Goal: Transaction & Acquisition: Subscribe to service/newsletter

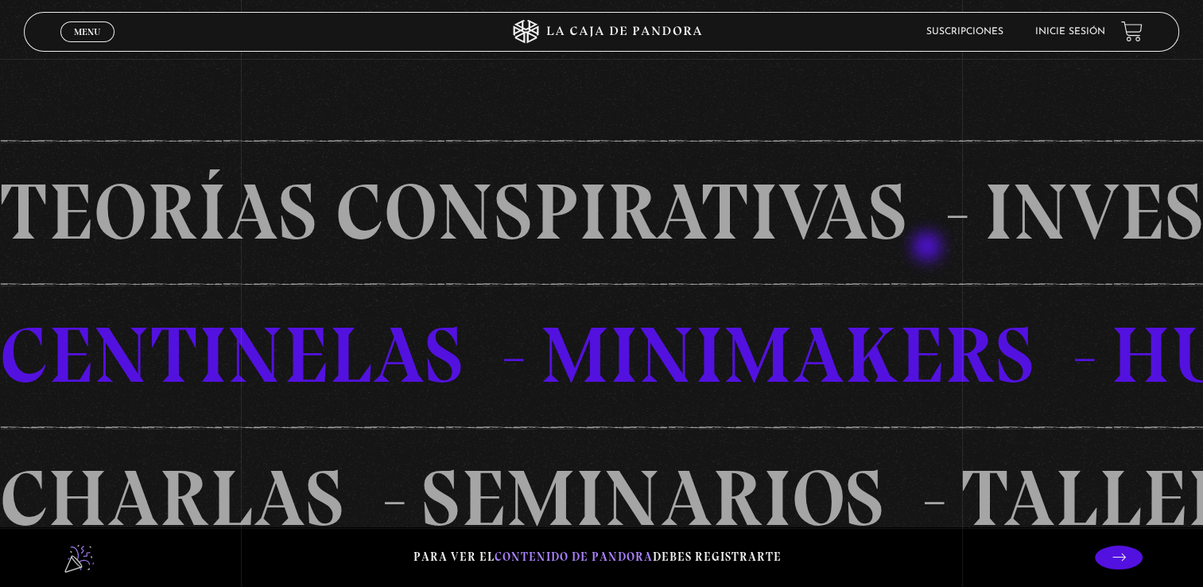
scroll to position [1113, 0]
click at [1095, 41] on li "Inicie sesión" at bounding box center [1070, 31] width 70 height 25
click at [1076, 27] on link "Inicie sesión" at bounding box center [1070, 32] width 70 height 10
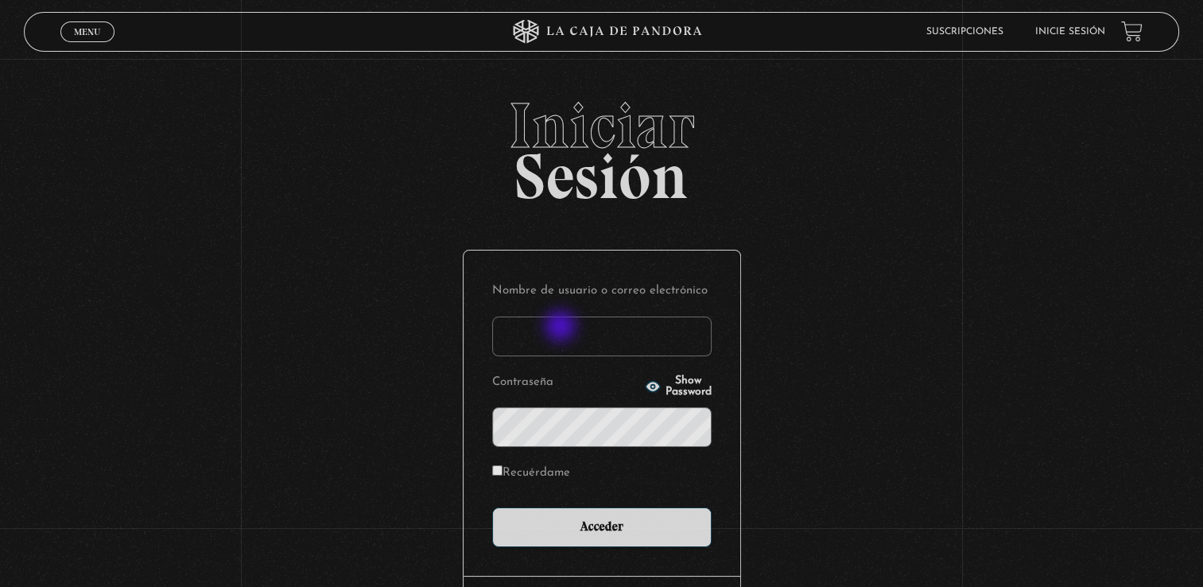
click at [562, 327] on input "Nombre de usuario o correo electrónico" at bounding box center [601, 336] width 219 height 40
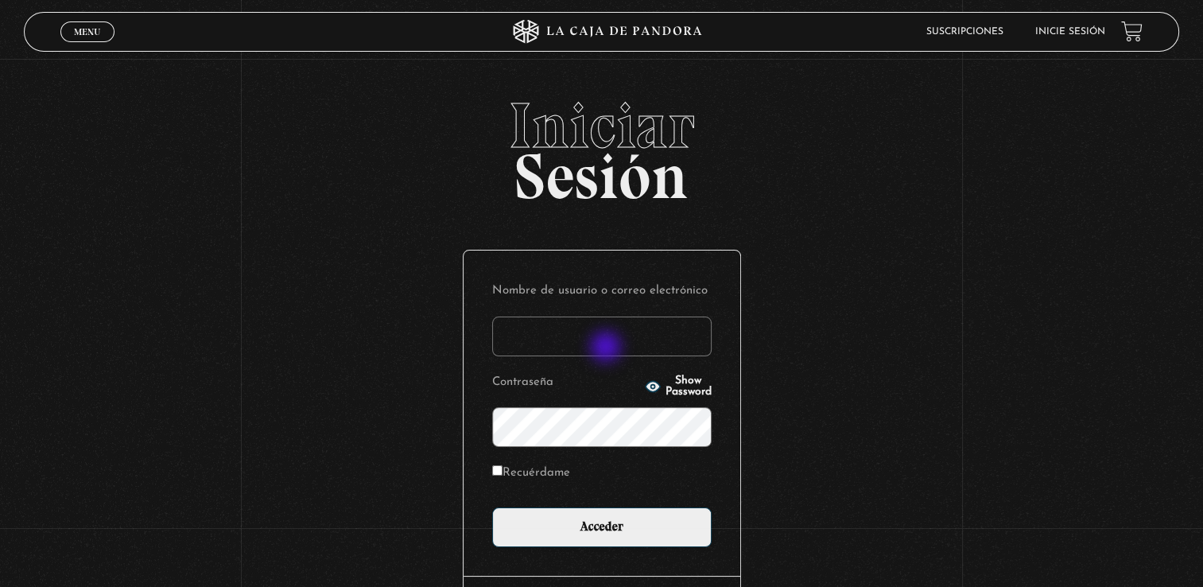
type input "jocelyn2898@gmail.com"
click at [492, 507] on input "Acceder" at bounding box center [601, 527] width 219 height 40
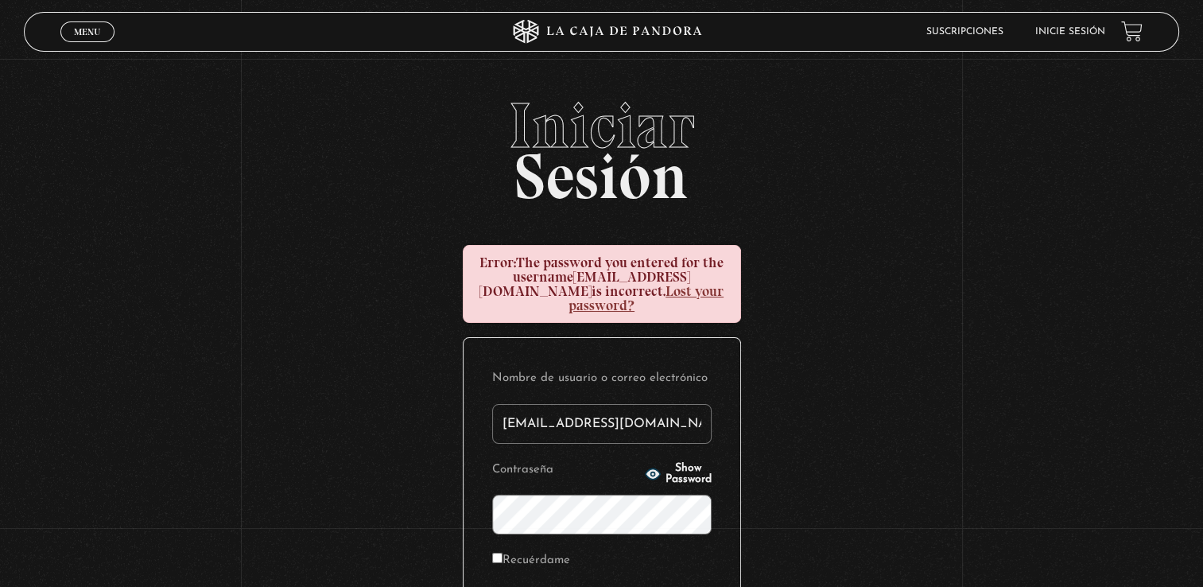
type input "jocelyn2898@gmail.com"
click at [708, 463] on span "Show Password" at bounding box center [688, 474] width 46 height 22
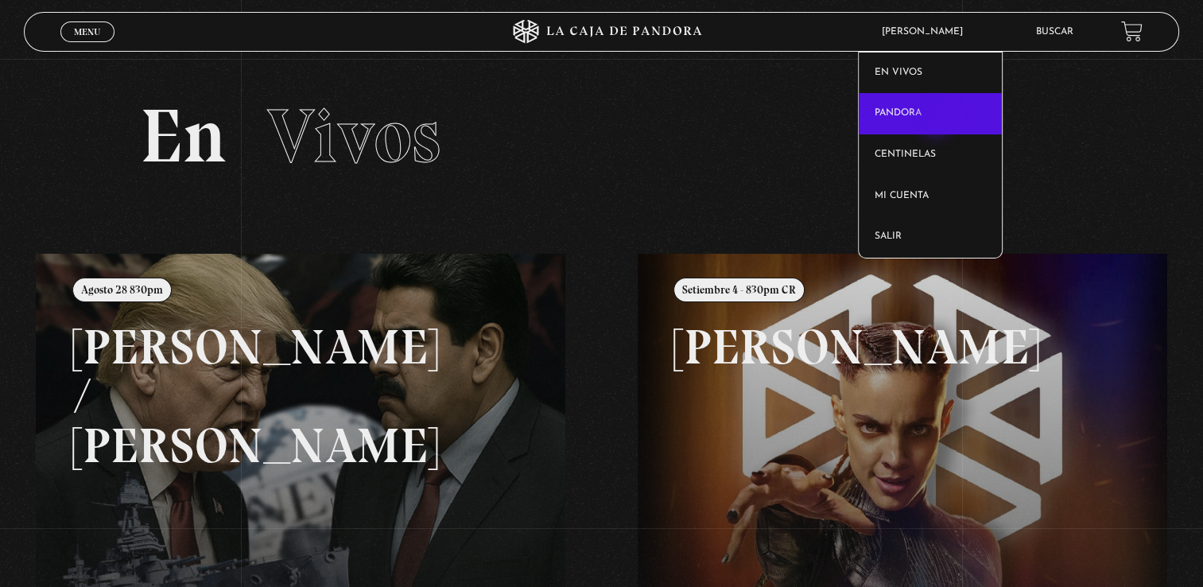
click at [937, 120] on link "Pandora" at bounding box center [929, 113] width 143 height 41
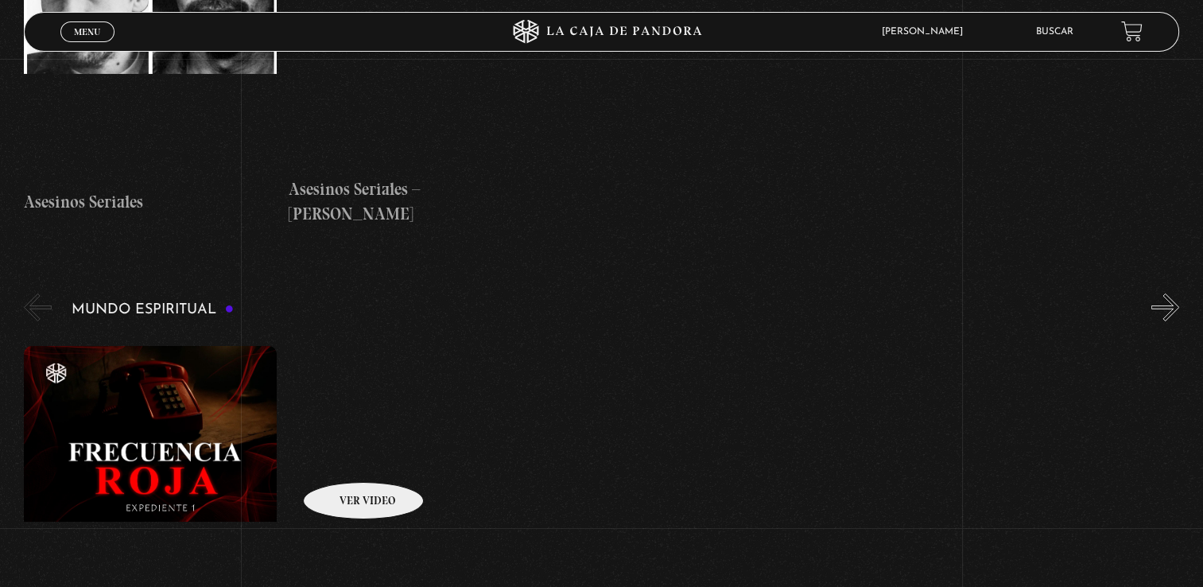
scroll to position [5405, 0]
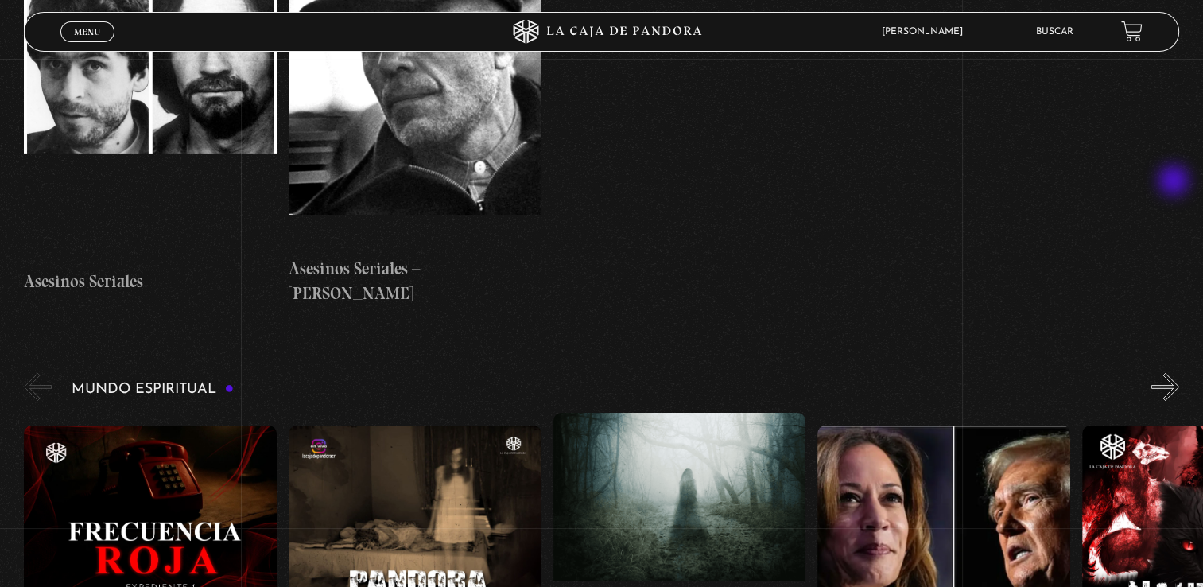
click at [1175, 373] on button "»" at bounding box center [1165, 387] width 28 height 28
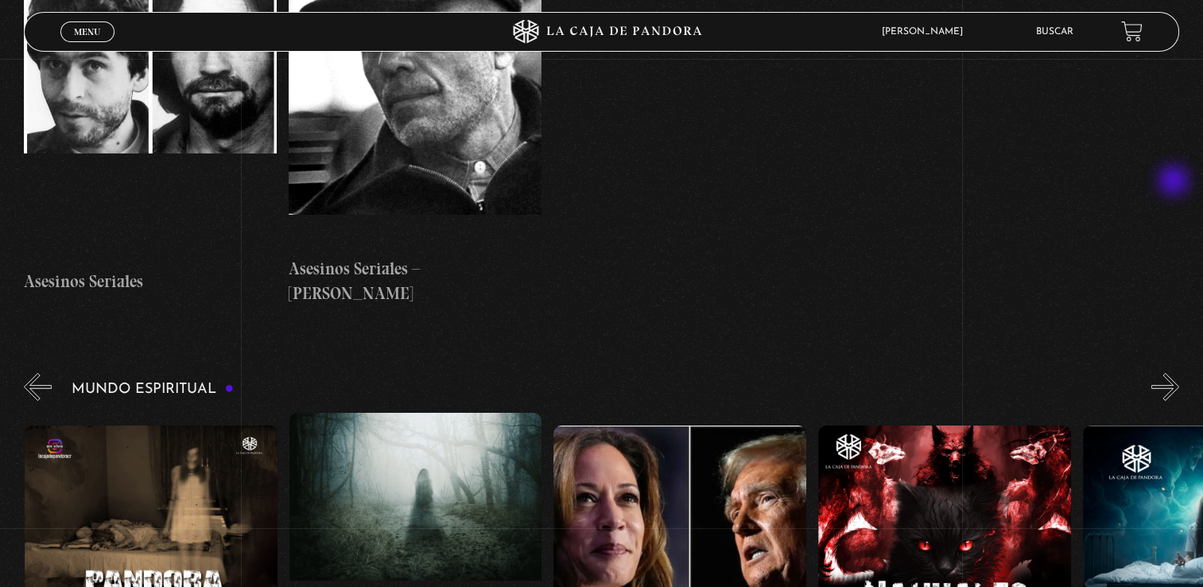
click at [1175, 373] on button "»" at bounding box center [1165, 387] width 28 height 28
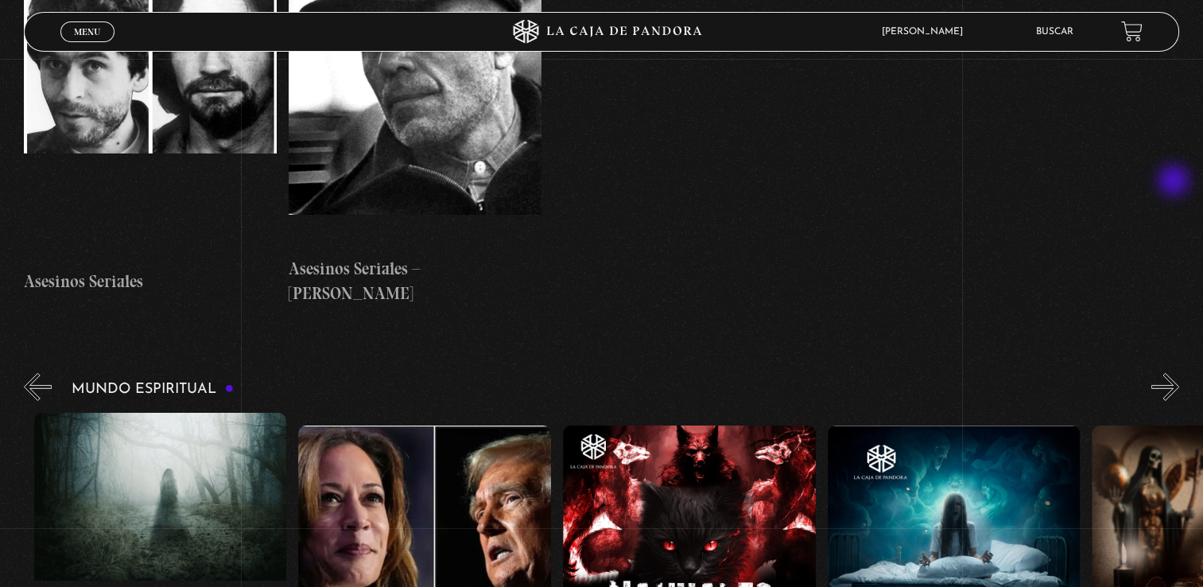
click at [1175, 373] on button "»" at bounding box center [1165, 387] width 28 height 28
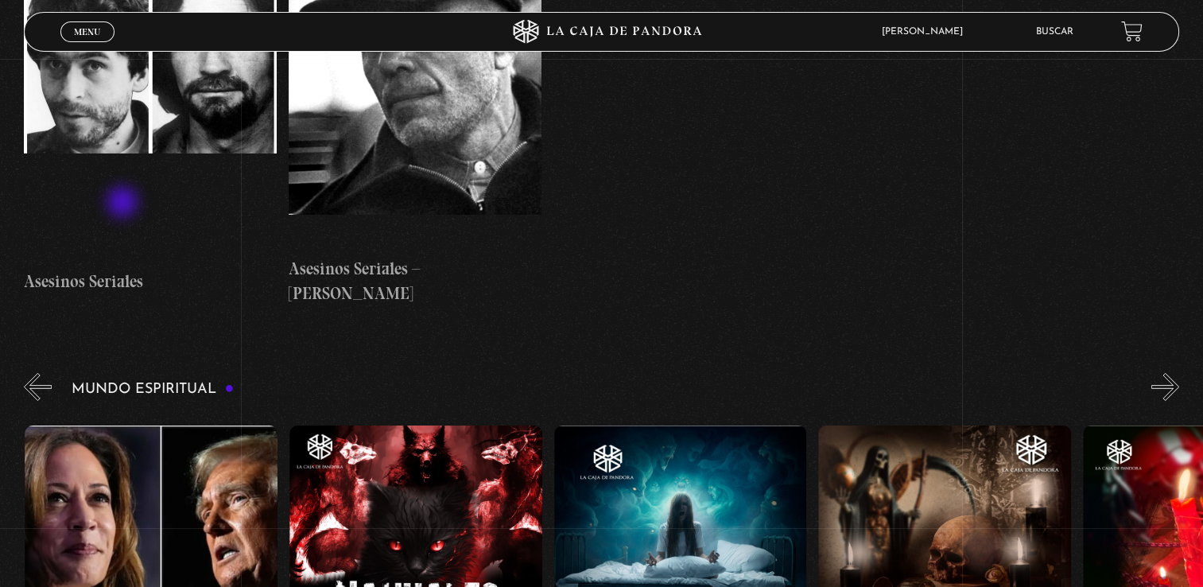
scroll to position [0, 793]
click at [48, 373] on button "«" at bounding box center [38, 387] width 28 height 28
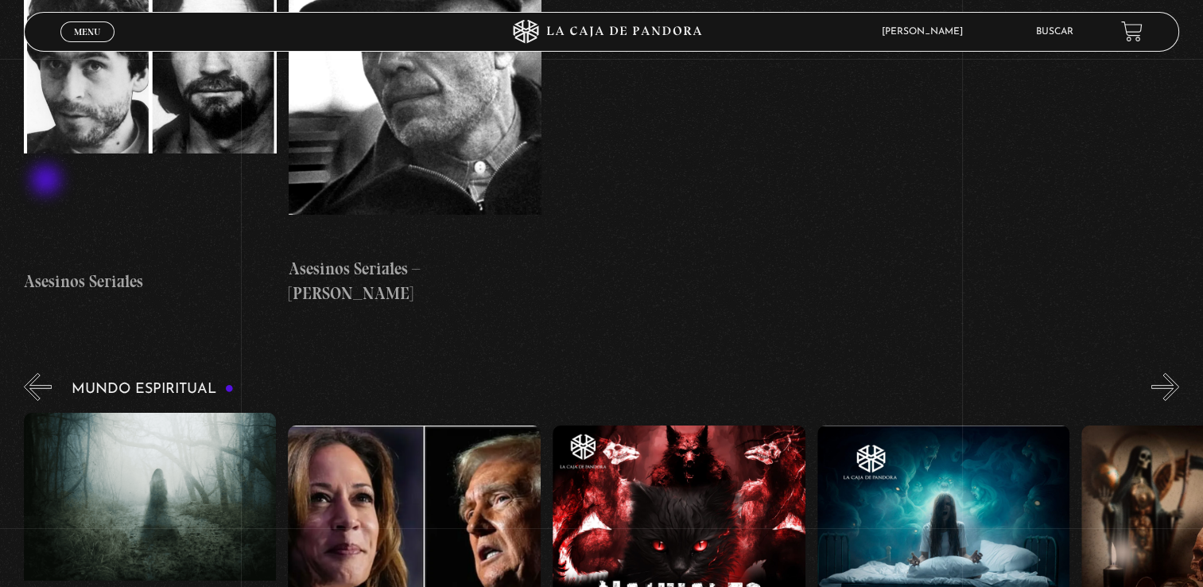
click at [48, 373] on button "«" at bounding box center [38, 387] width 28 height 28
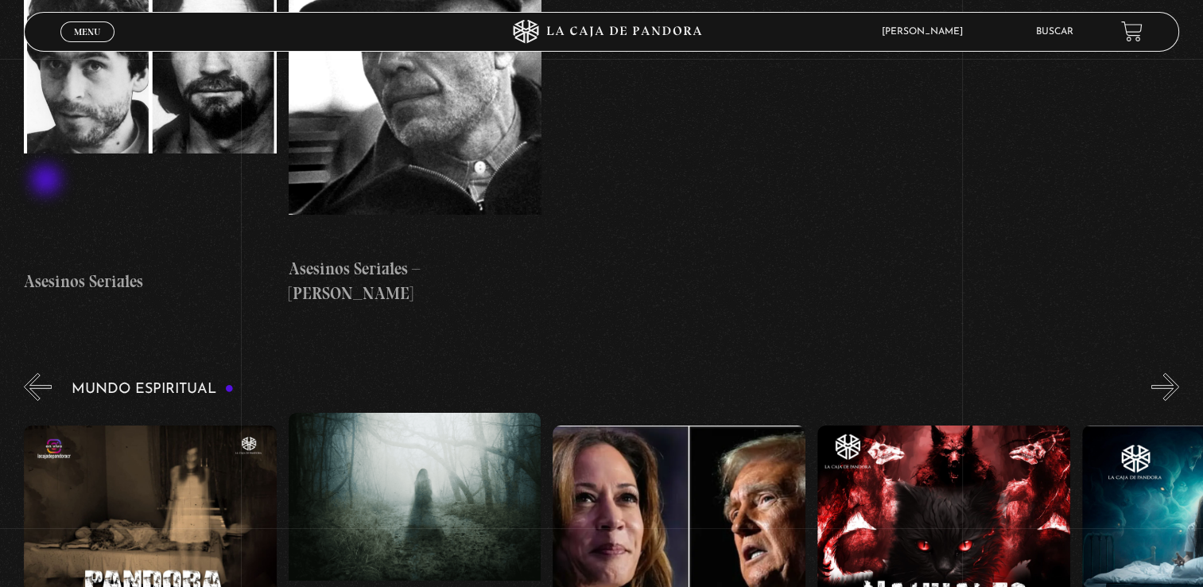
scroll to position [0, 264]
click at [150, 425] on figure at bounding box center [151, 568] width 253 height 286
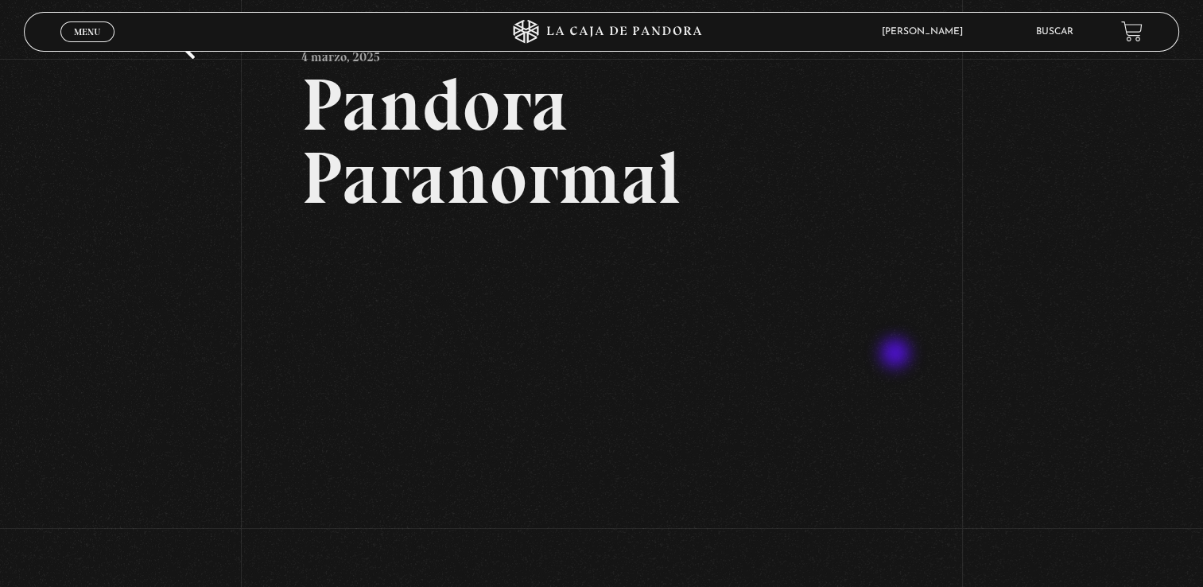
scroll to position [159, 0]
